Goal: Task Accomplishment & Management: Manage account settings

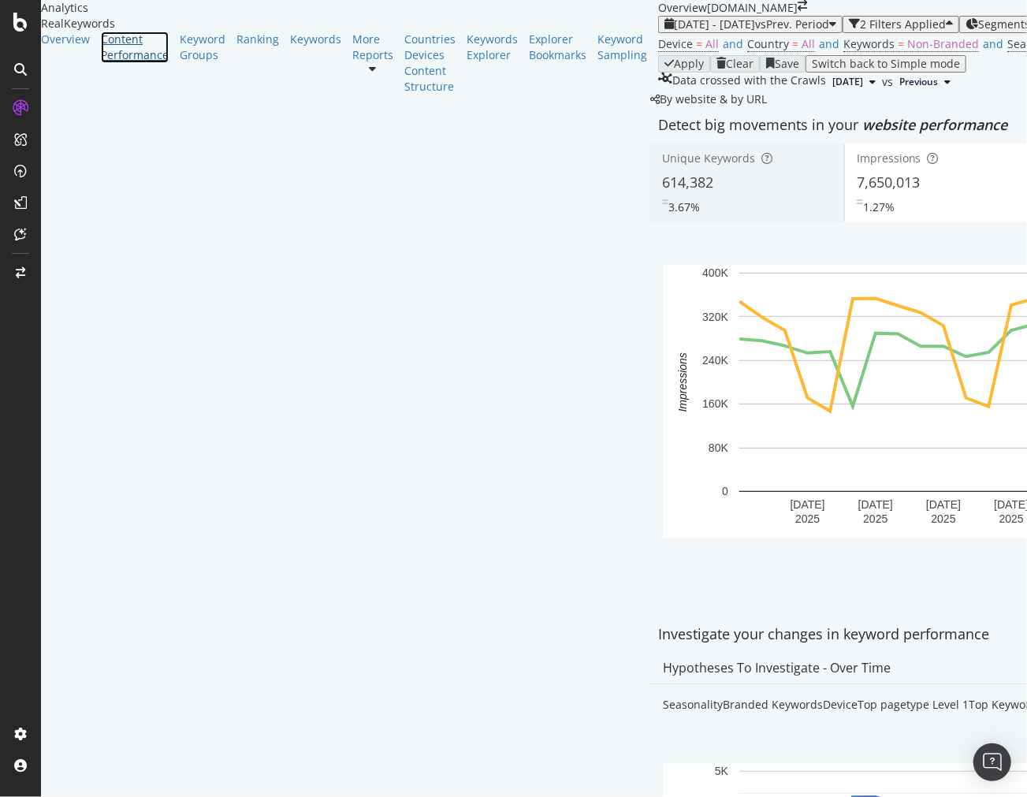
click at [117, 63] on div "Content Performance" at bounding box center [135, 48] width 68 height 32
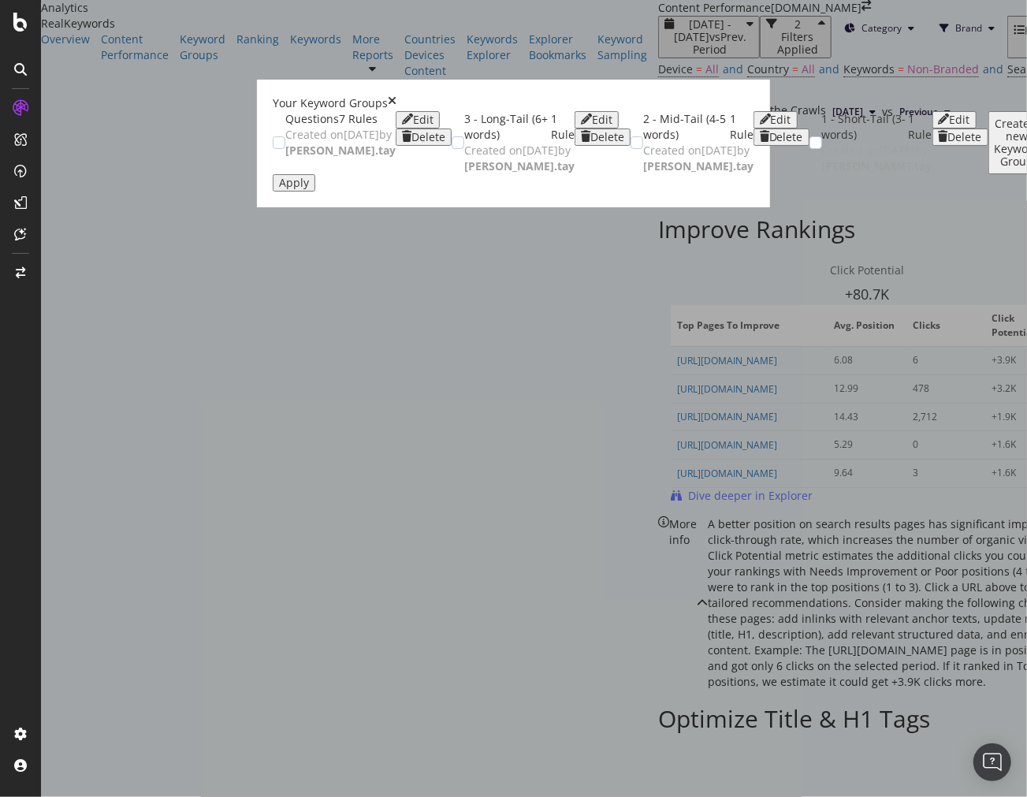
click at [995, 168] on div "Create a new Keyword Group" at bounding box center [1018, 142] width 46 height 50
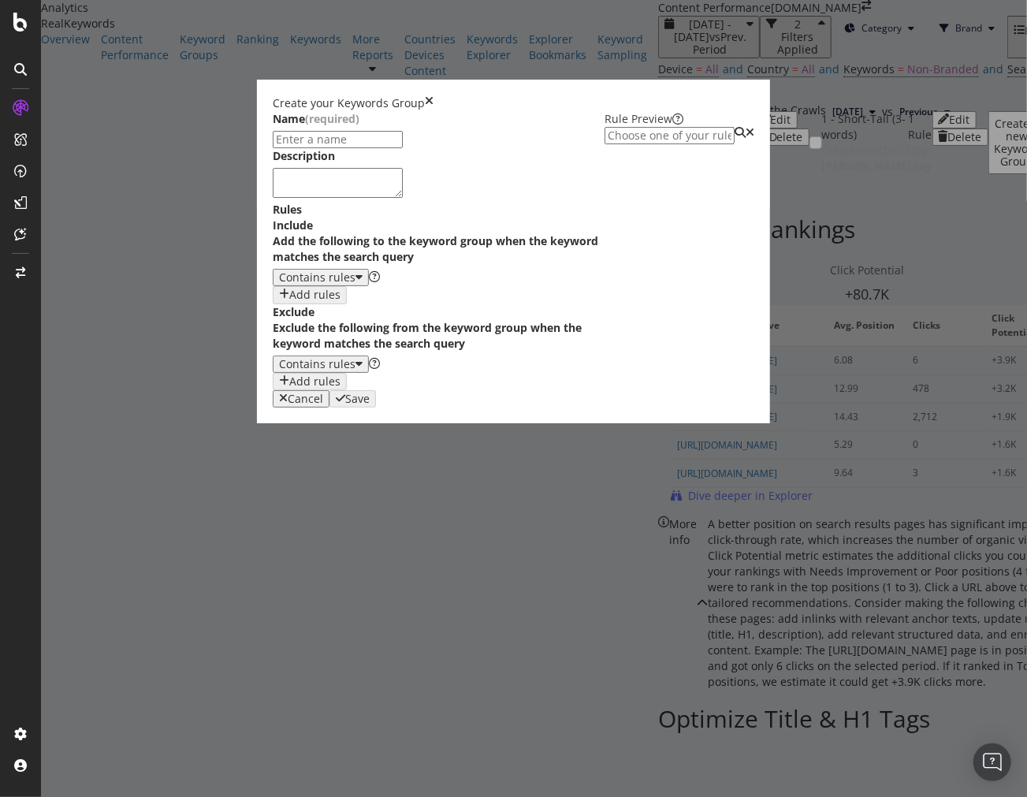
click at [273, 145] on div "Name (required)" at bounding box center [439, 129] width 333 height 37
click at [273, 146] on div "Name (required)" at bounding box center [439, 129] width 333 height 37
click at [273, 148] on div "Name (required)" at bounding box center [439, 129] width 333 height 37
click at [273, 148] on input "modal" at bounding box center [338, 139] width 130 height 17
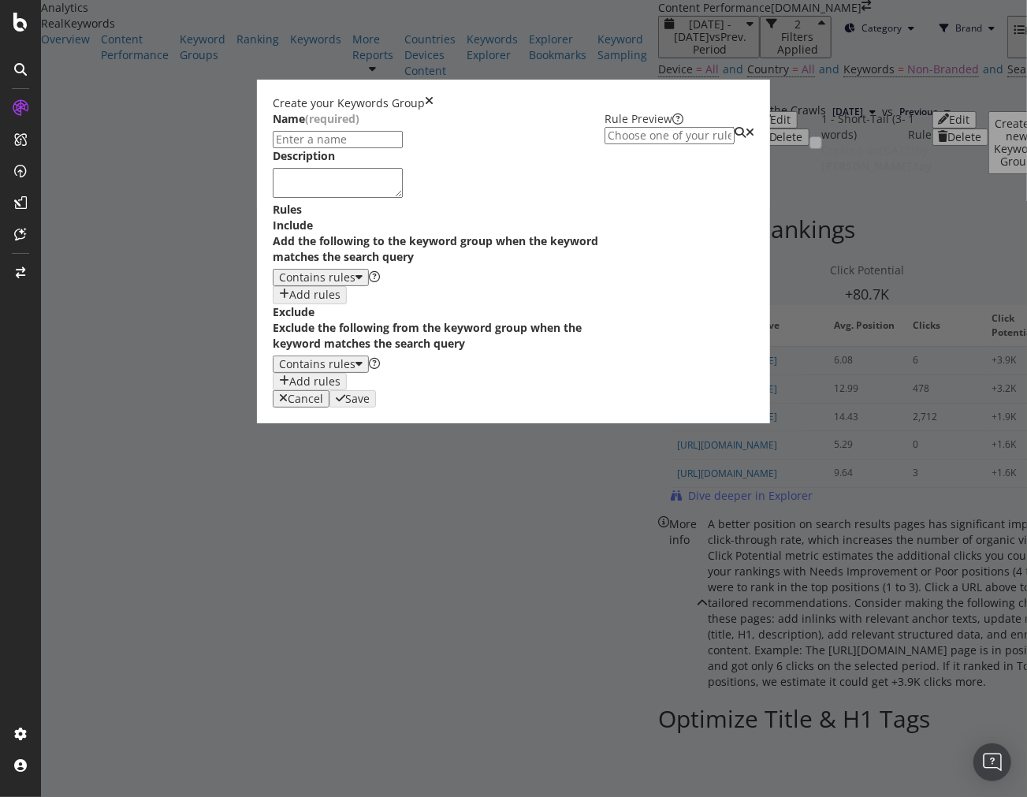
click at [273, 148] on input "modal" at bounding box center [338, 139] width 130 height 17
type input "f"
click at [286, 198] on textarea "modal" at bounding box center [338, 183] width 130 height 30
click at [273, 148] on input "f" at bounding box center [338, 139] width 130 height 17
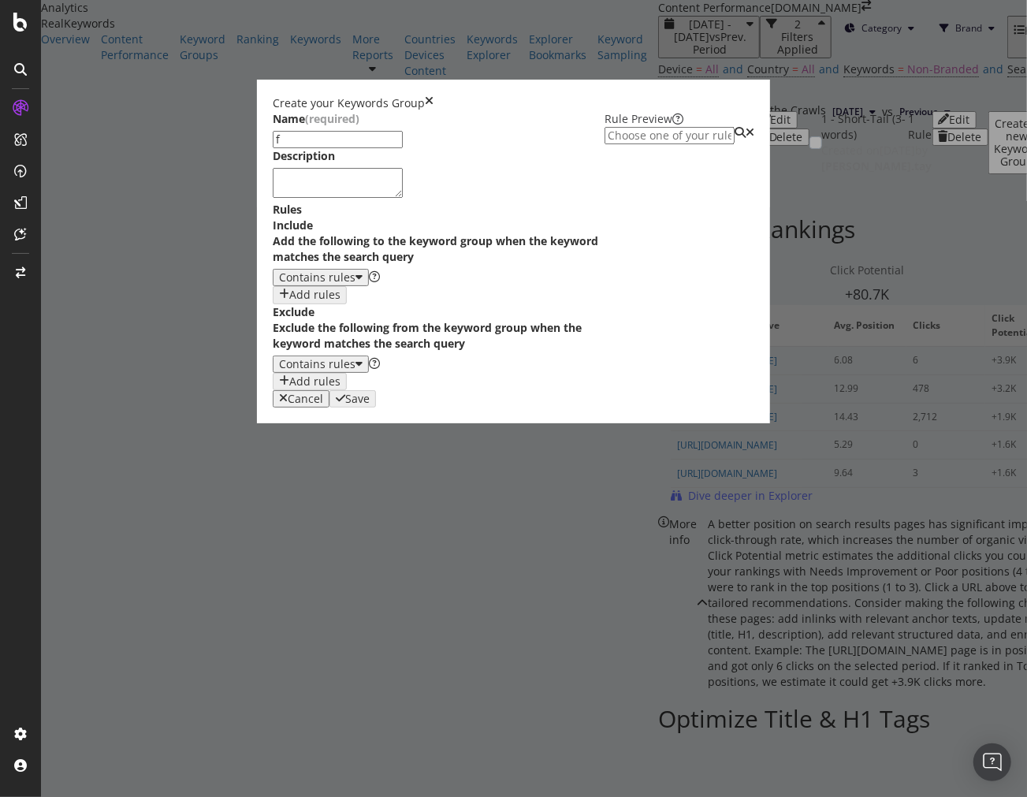
click at [273, 148] on input "f" at bounding box center [338, 139] width 130 height 17
click at [288, 405] on icon "modal" at bounding box center [283, 399] width 9 height 13
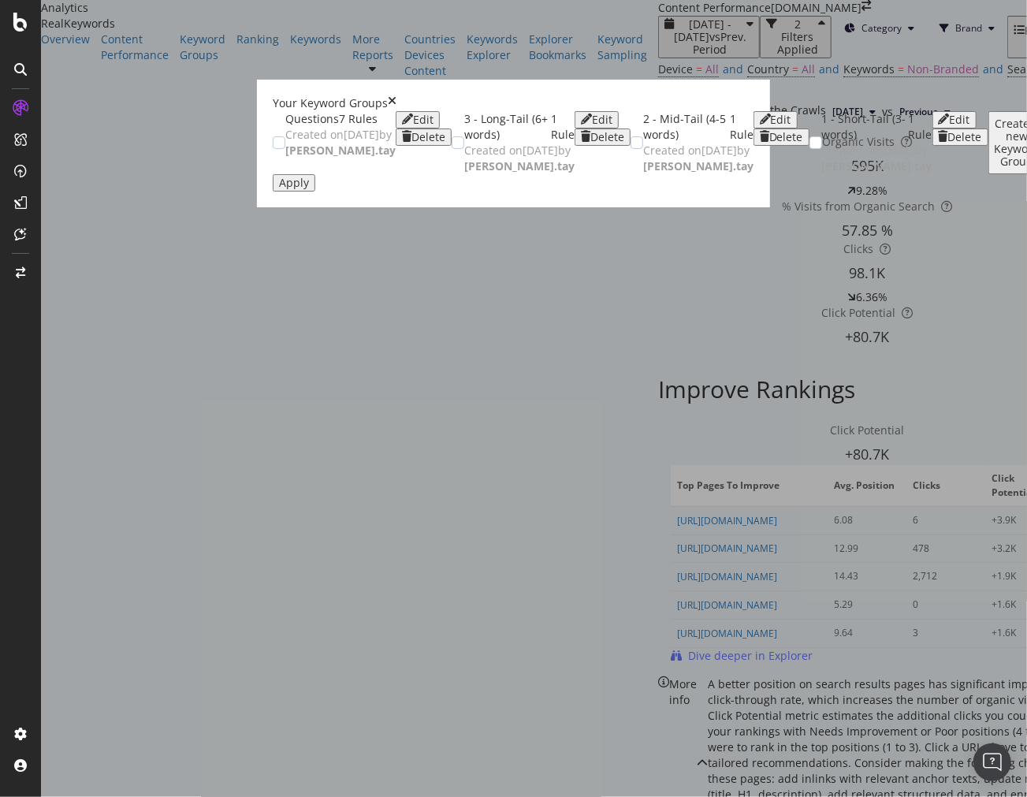
click at [995, 168] on div "Create a new Keyword Group" at bounding box center [1018, 142] width 46 height 50
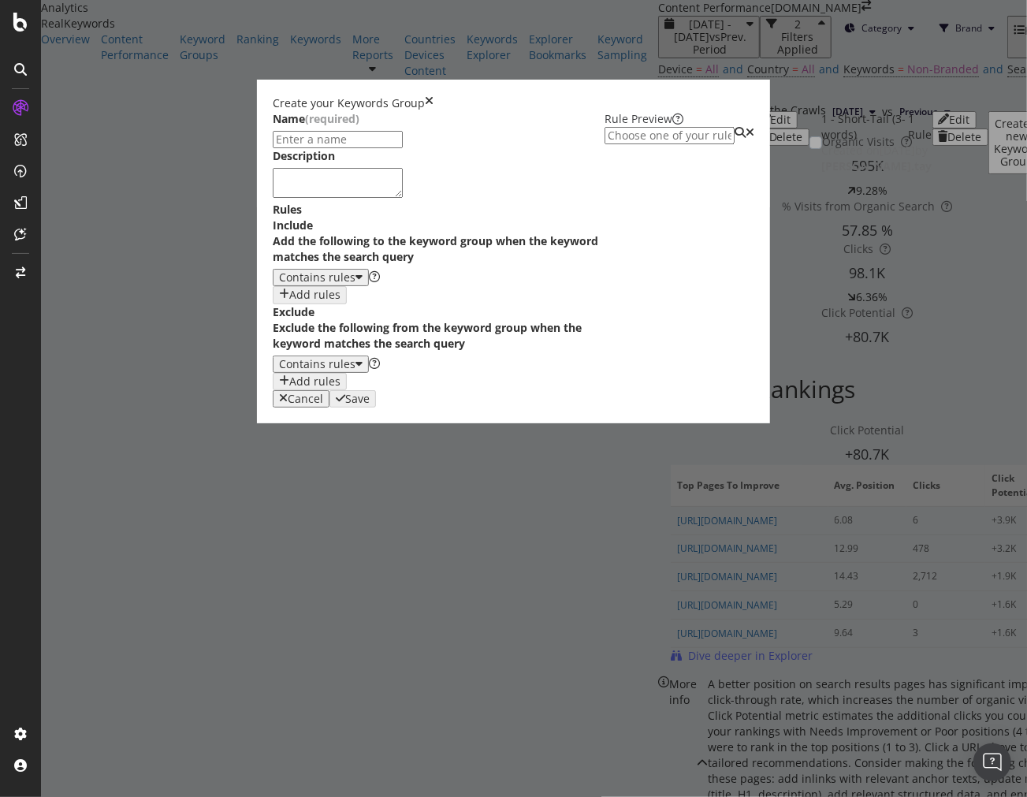
click at [323, 405] on div "Cancel" at bounding box center [305, 399] width 35 height 13
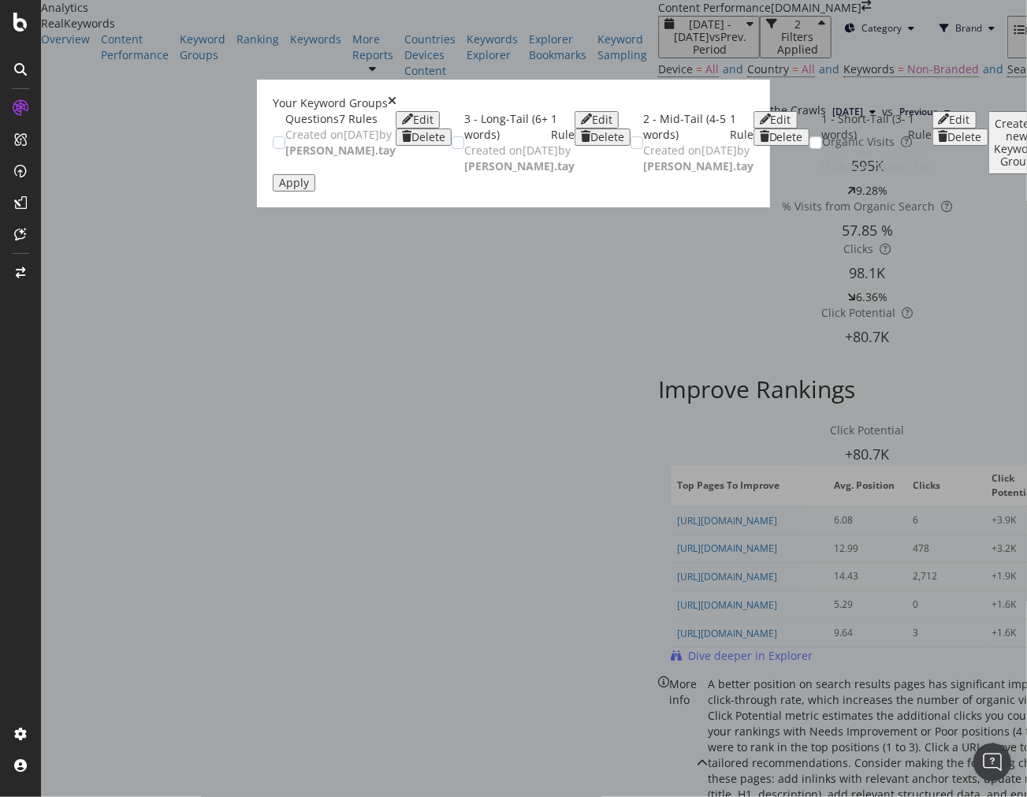
click at [359, 137] on div "Questions 7 Rules Created on [DATE] by [PERSON_NAME].tay Edit Delete" at bounding box center [368, 134] width 166 height 47
click at [434, 126] on div "Edit" at bounding box center [423, 119] width 20 height 13
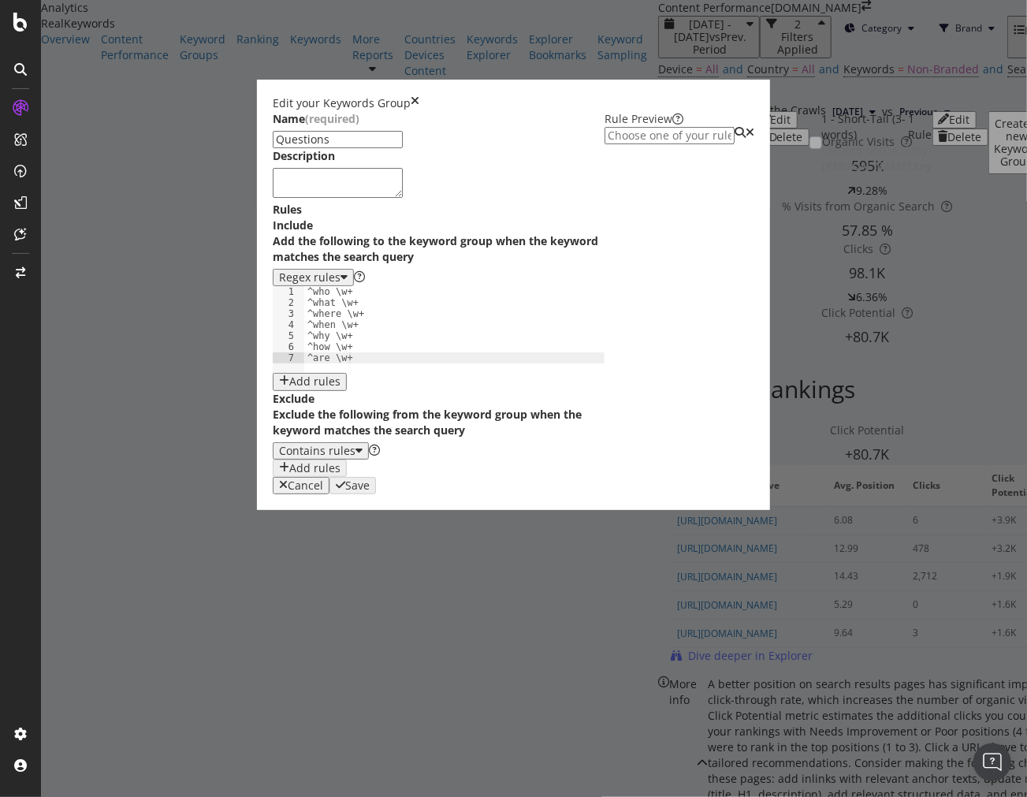
click at [419, 95] on icon "times" at bounding box center [415, 103] width 9 height 16
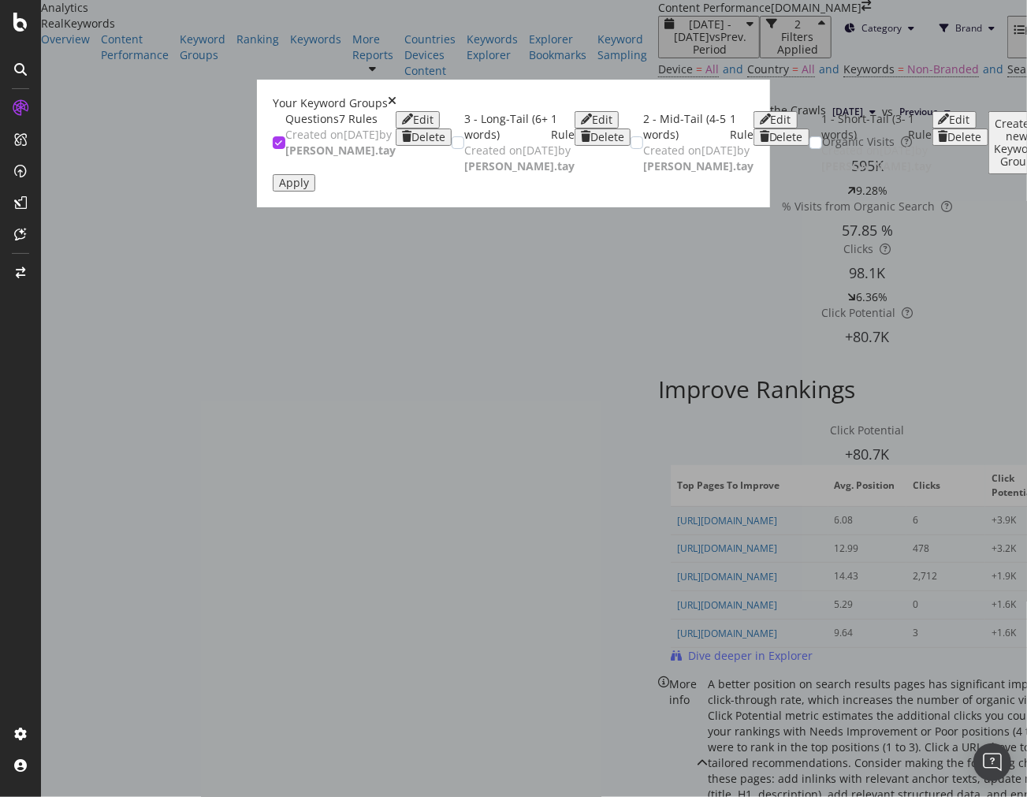
click at [408, 124] on div "Questions 7 Rules Created on [DATE] by [PERSON_NAME].tay Edit Delete" at bounding box center [368, 134] width 166 height 47
click at [413, 126] on div "modal" at bounding box center [407, 119] width 11 height 13
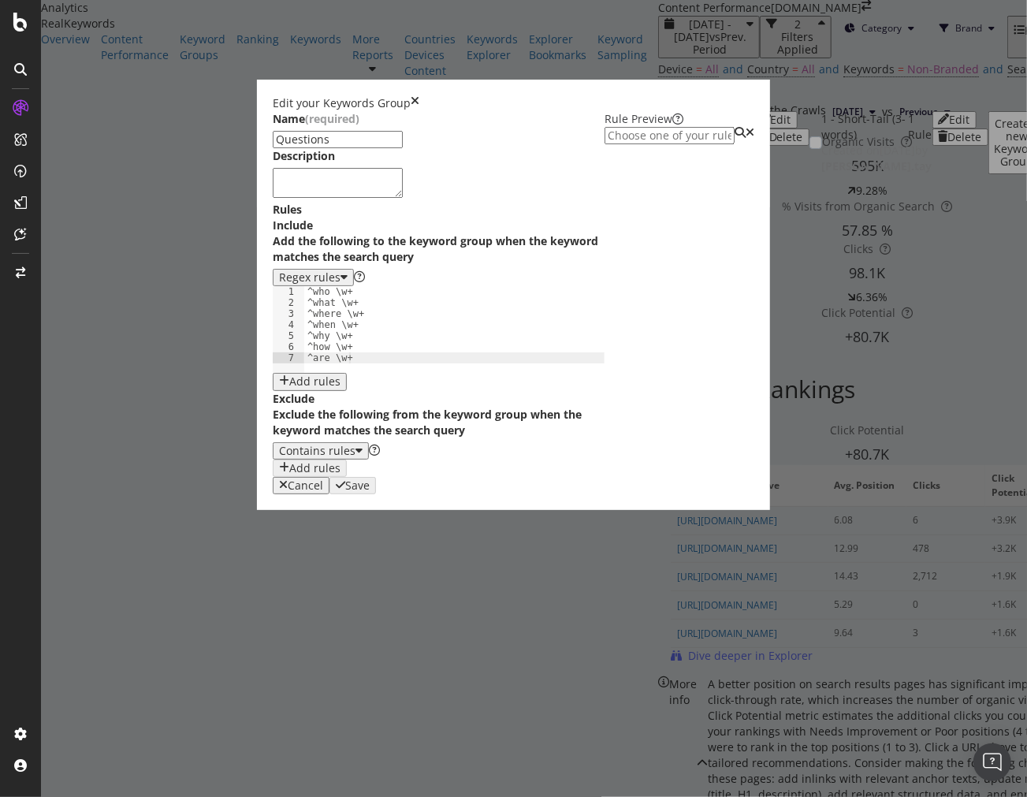
click at [419, 95] on icon "times" at bounding box center [415, 103] width 9 height 16
